Goal: Transaction & Acquisition: Purchase product/service

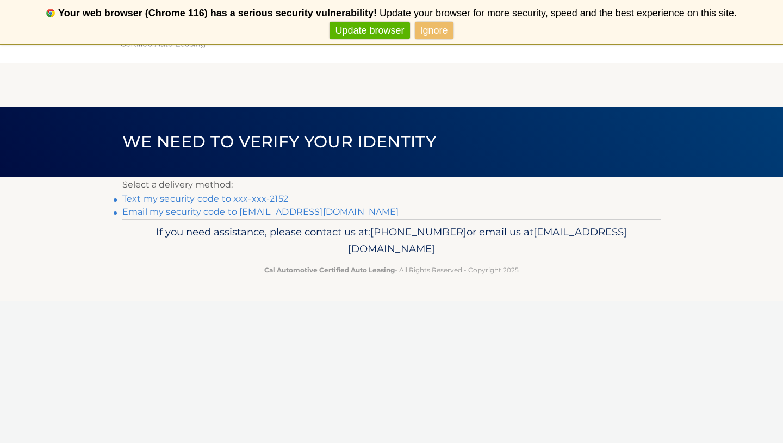
click at [221, 198] on link "Text my security code to xxx-xxx-2152" at bounding box center [205, 199] width 166 height 10
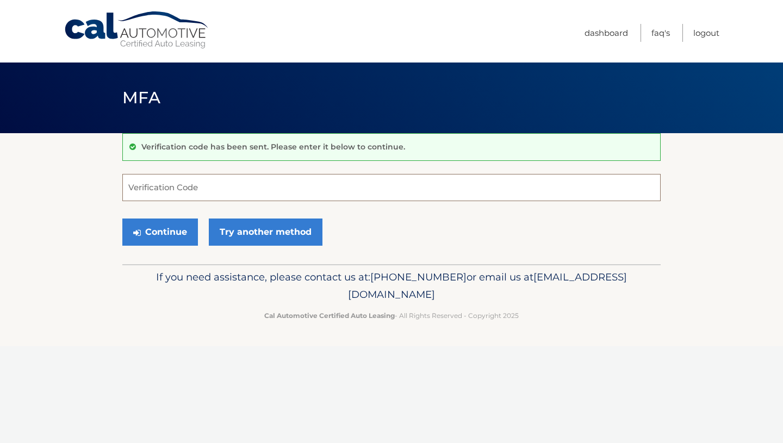
click at [157, 192] on input "Verification Code" at bounding box center [391, 187] width 538 height 27
type input "419856"
click at [151, 229] on button "Continue" at bounding box center [160, 232] width 76 height 27
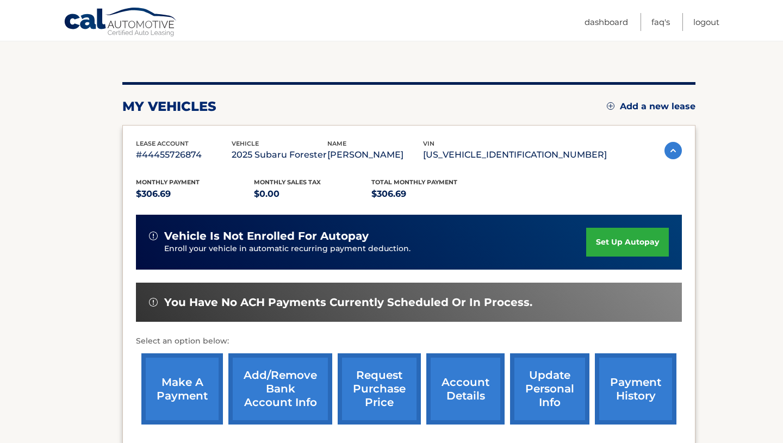
scroll to position [101, 0]
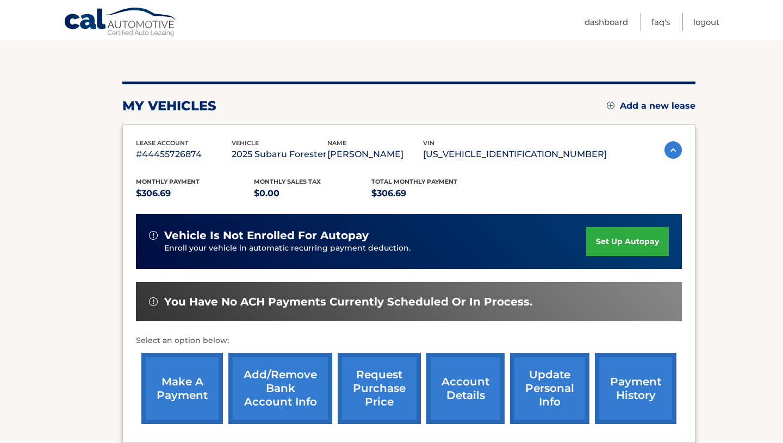
click at [177, 388] on link "make a payment" at bounding box center [182, 388] width 82 height 71
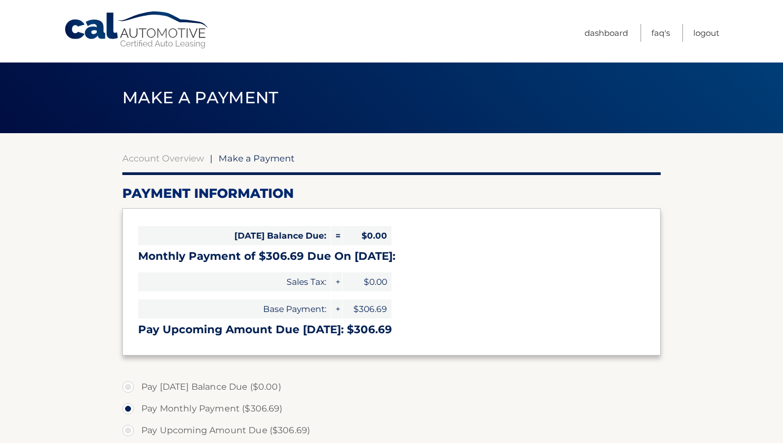
select select "OGM1YWE3OTMtOTI2Yi00NDdmLTg5MjctYTllZTY4NTg0ZmU5"
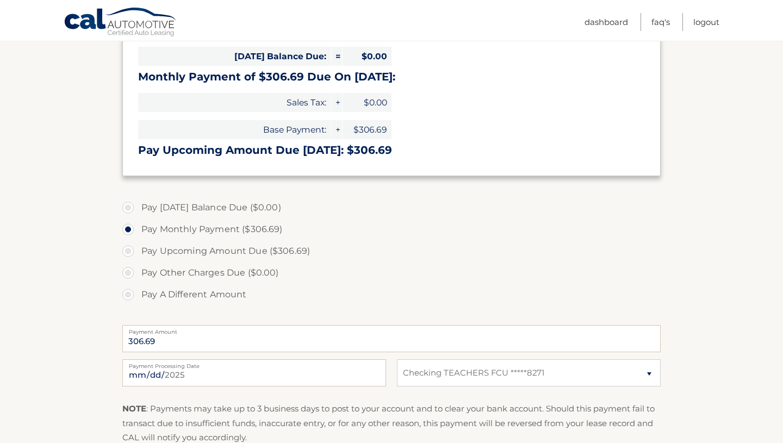
scroll to position [184, 0]
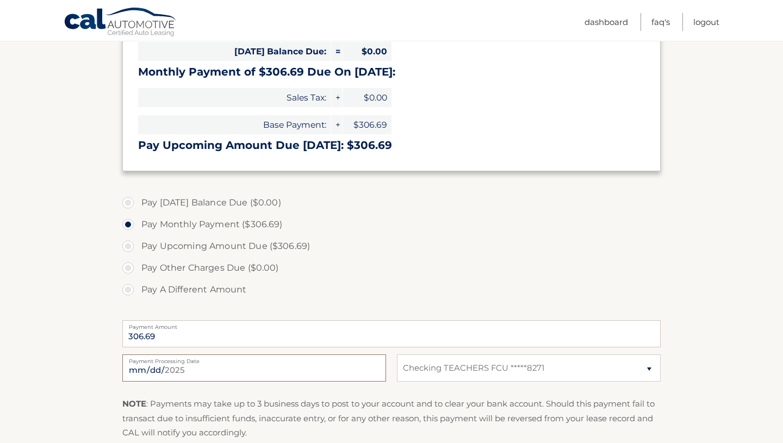
click at [180, 371] on input "2025-09-20" at bounding box center [254, 368] width 264 height 27
type input "2025-10-10"
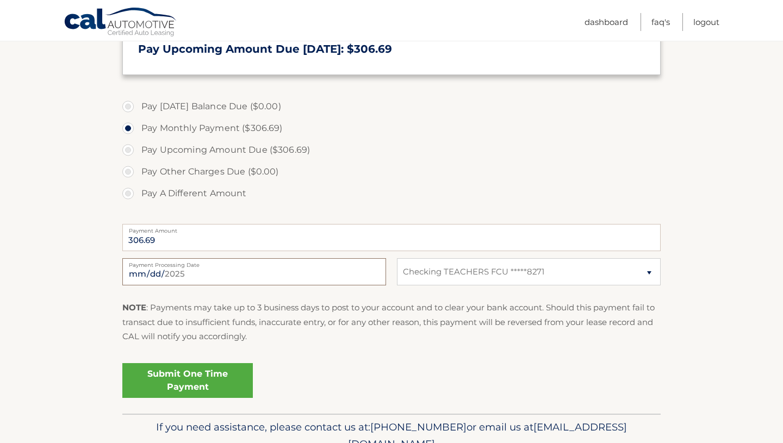
scroll to position [284, 0]
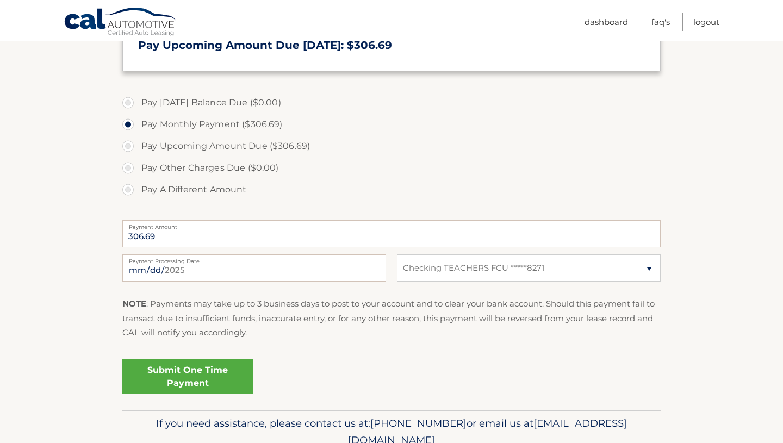
click at [209, 382] on link "Submit One Time Payment" at bounding box center [187, 376] width 130 height 35
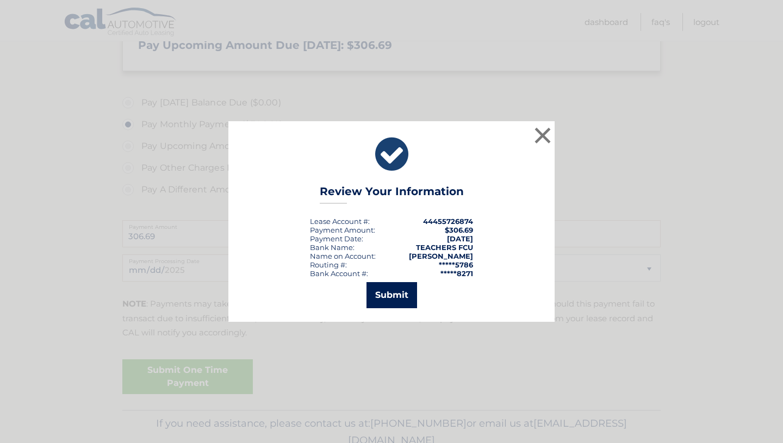
click at [389, 301] on button "Submit" at bounding box center [391, 295] width 51 height 26
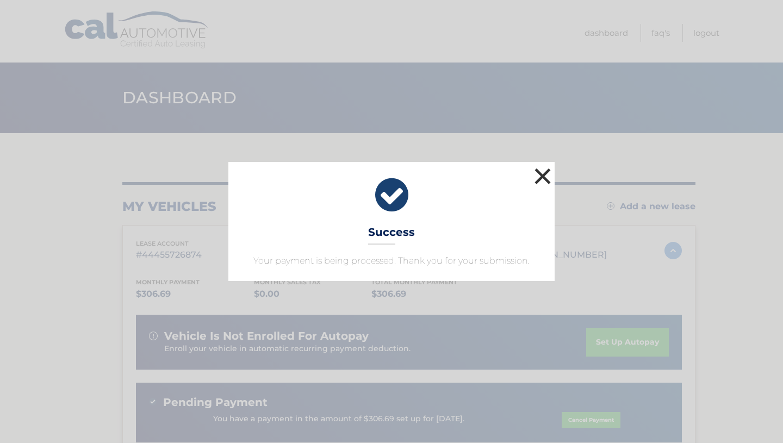
click at [543, 178] on button "×" at bounding box center [543, 176] width 22 height 22
